Goal: Navigation & Orientation: Find specific page/section

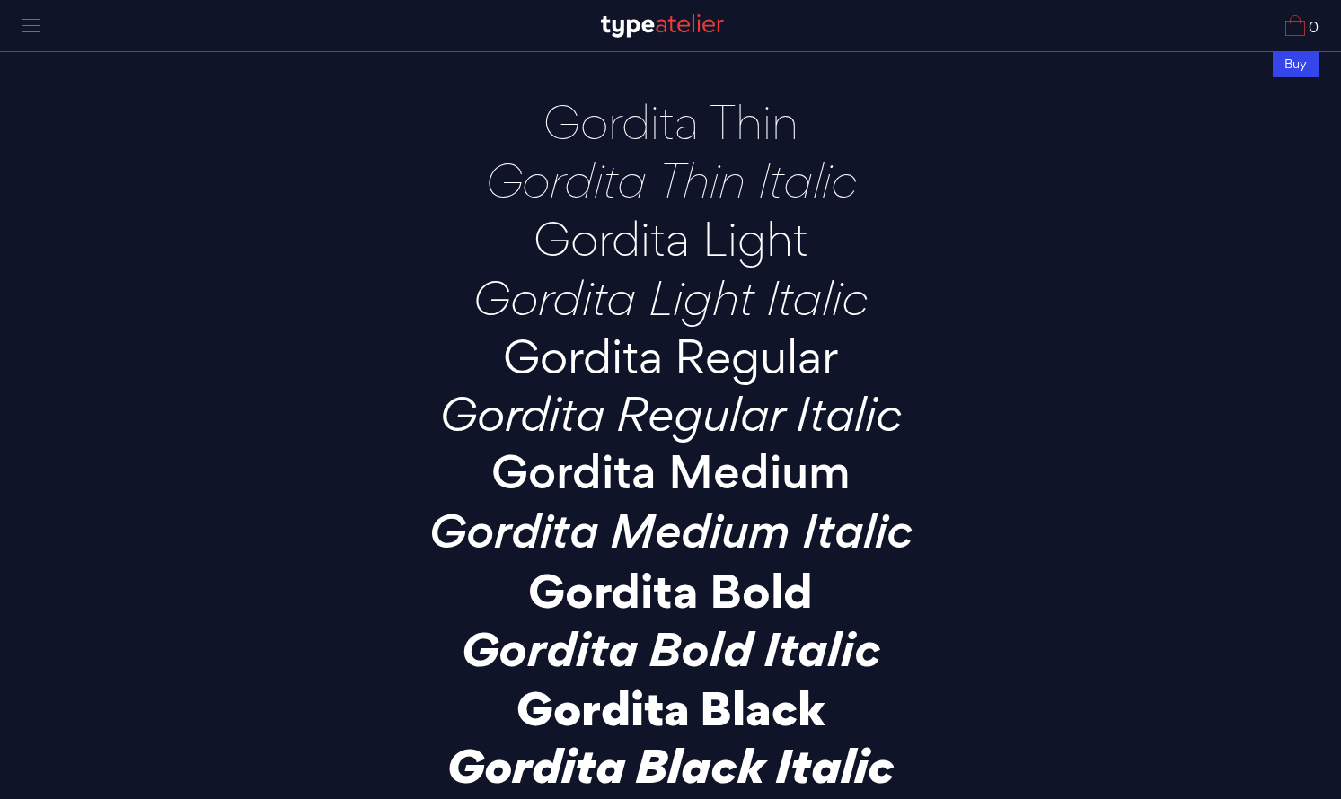
click at [685, 28] on img at bounding box center [662, 25] width 123 height 23
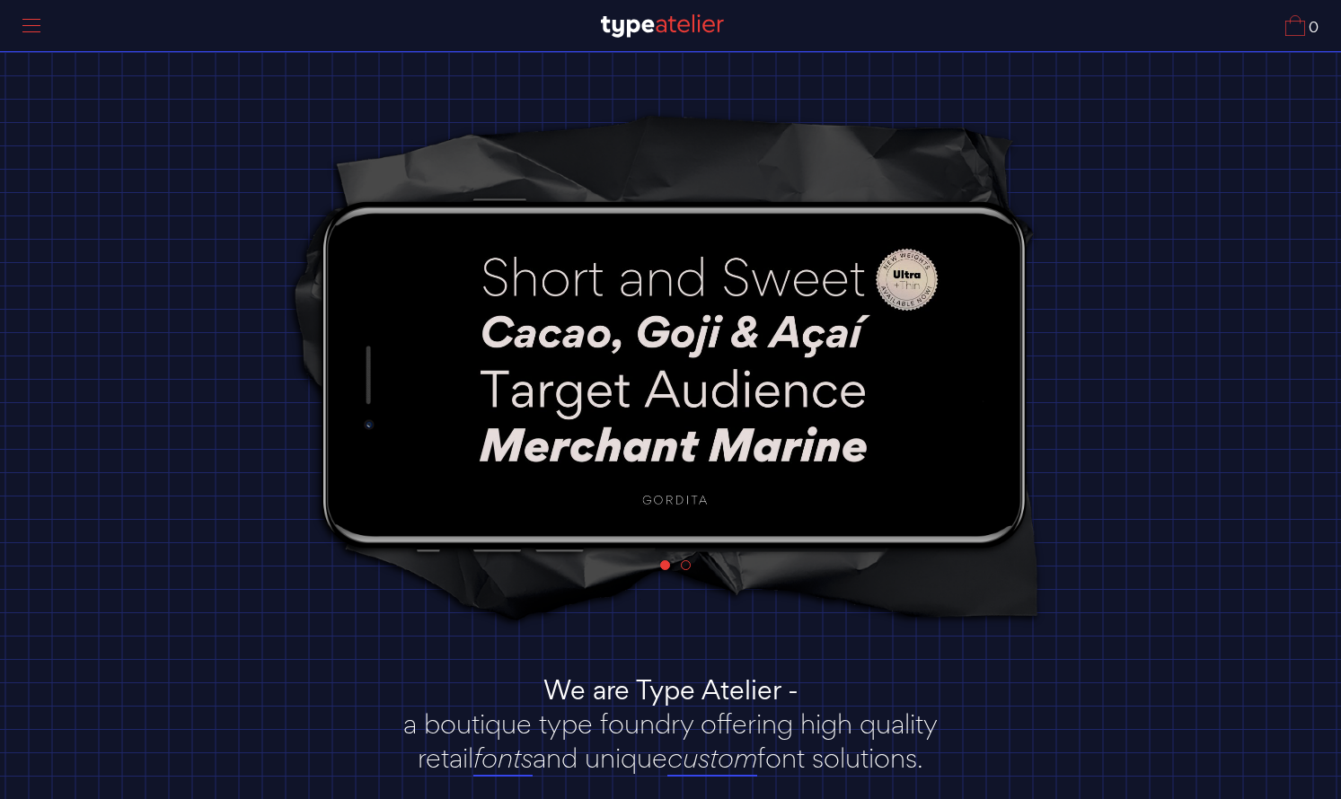
click at [35, 27] on div at bounding box center [31, 25] width 45 height 41
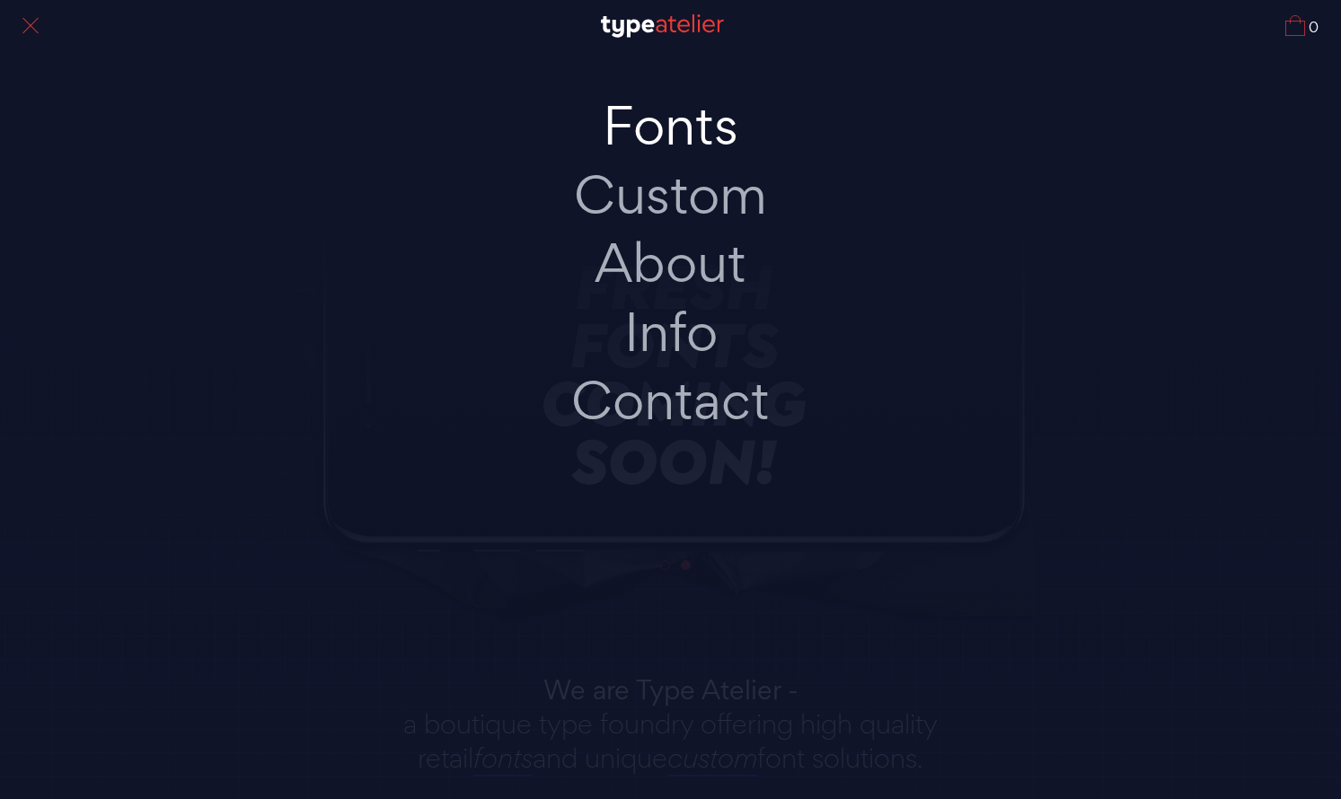
click at [712, 134] on link "Fonts" at bounding box center [670, 126] width 377 height 69
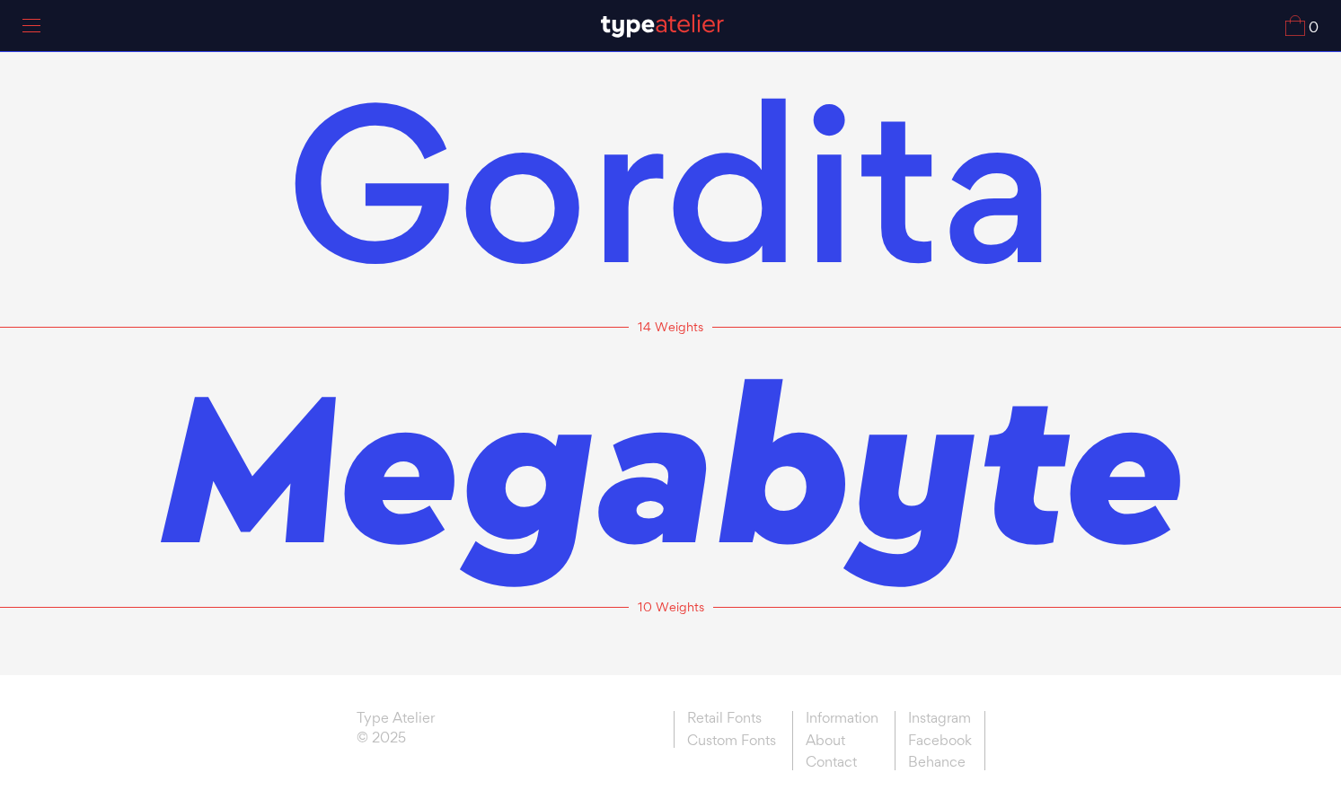
scroll to position [13, 0]
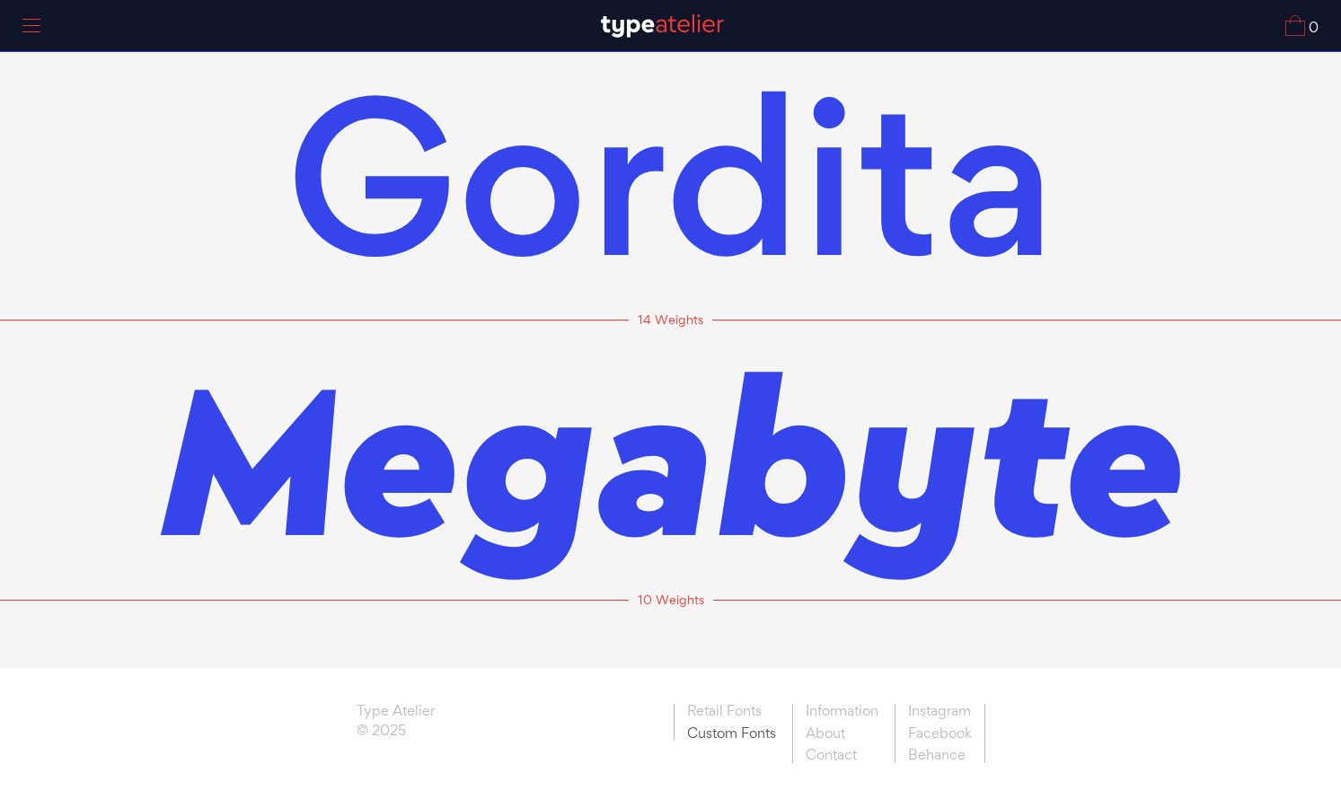
click at [748, 738] on link "Custom Fonts" at bounding box center [730, 732] width 115 height 19
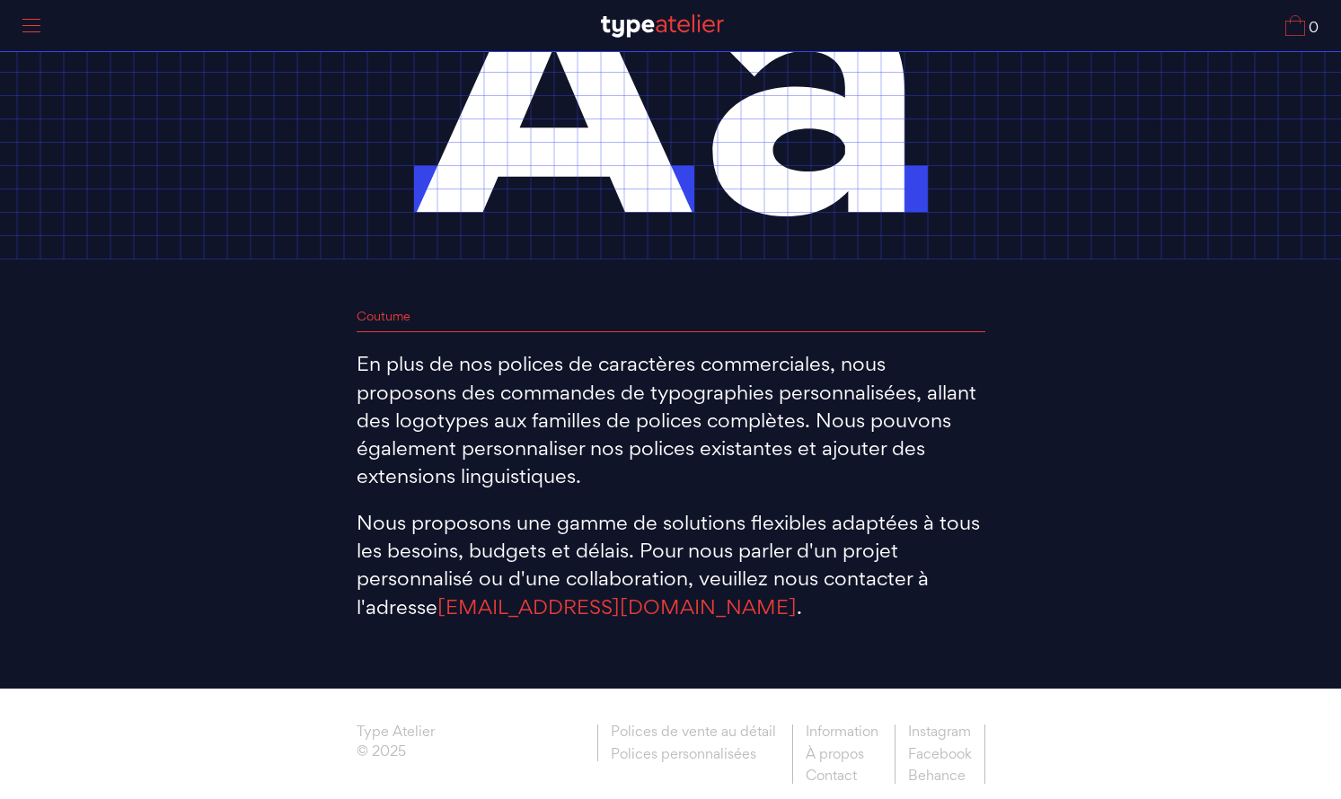
scroll to position [211, 0]
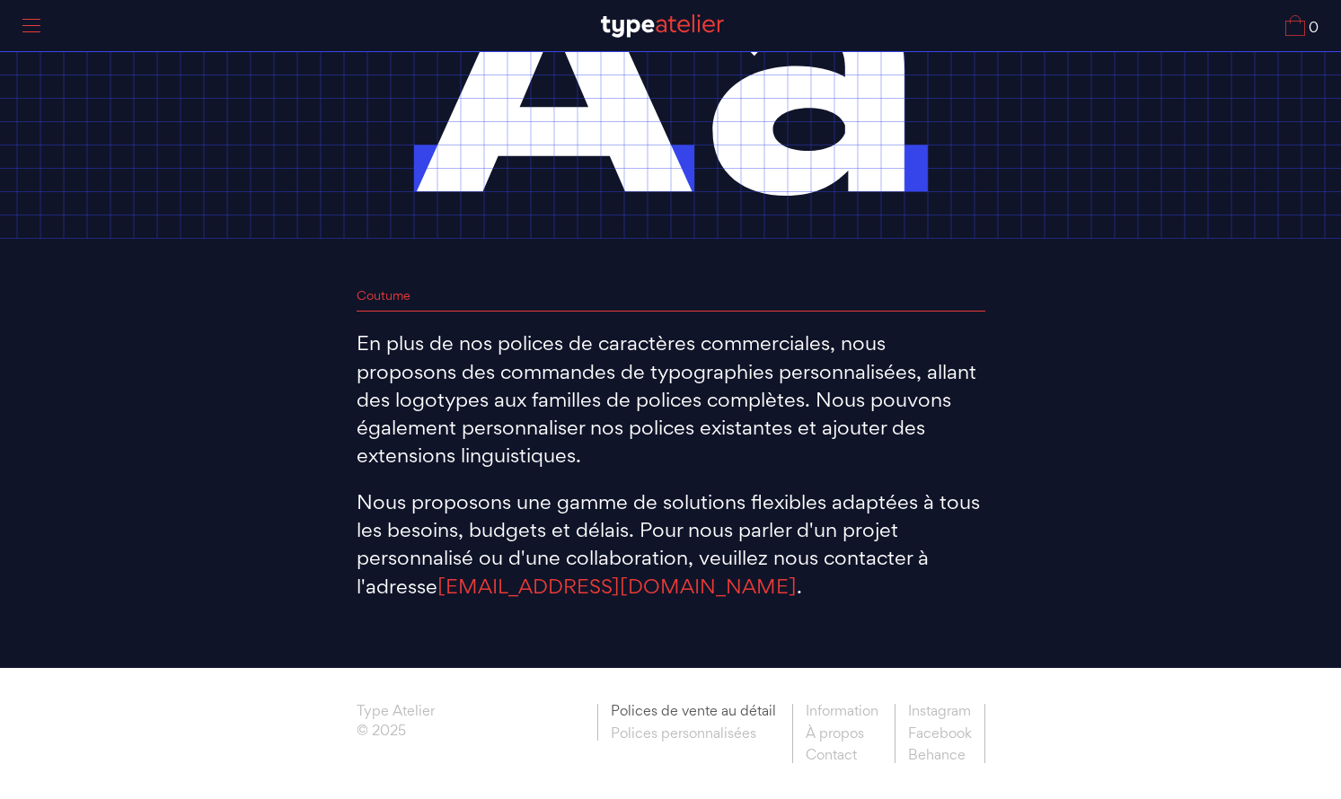
click at [764, 711] on font "Polices de vente au détail" at bounding box center [693, 710] width 165 height 19
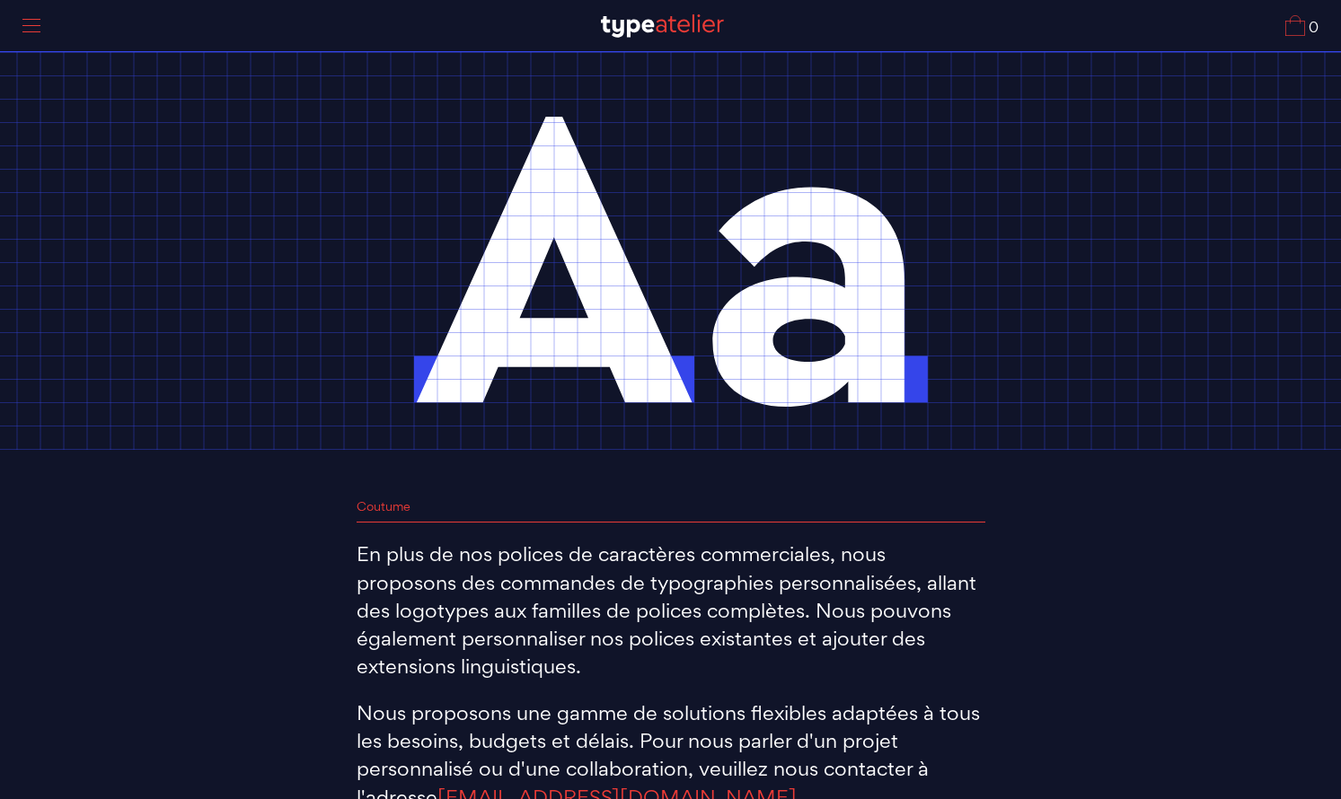
click at [30, 20] on div at bounding box center [31, 25] width 45 height 41
